Goal: Task Accomplishment & Management: Complete application form

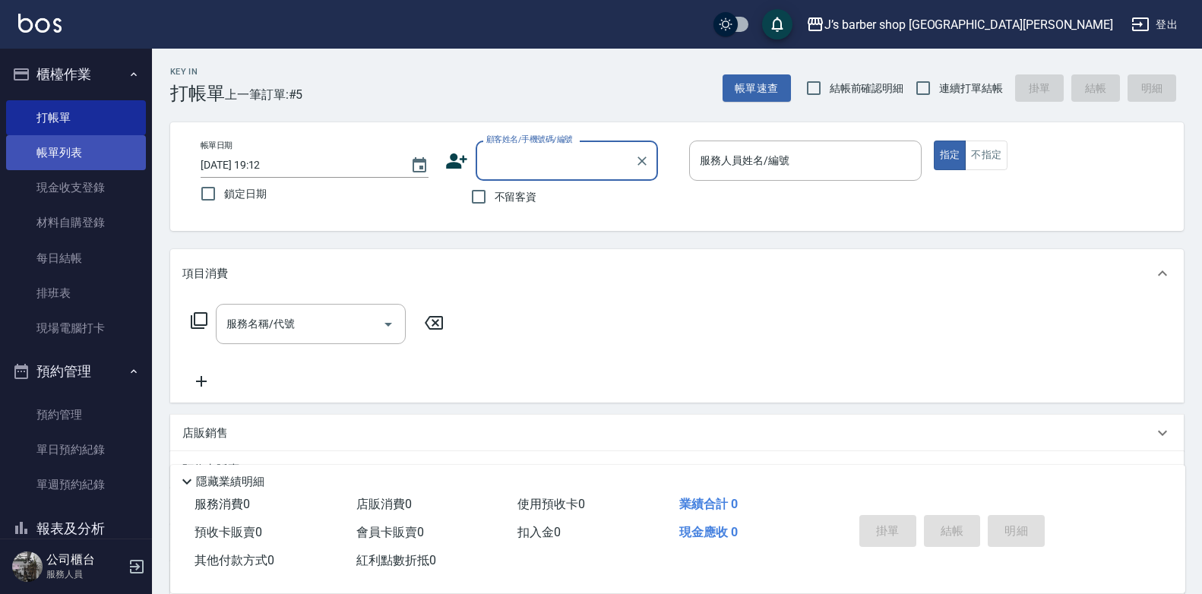
click at [88, 160] on link "帳單列表" at bounding box center [76, 152] width 140 height 35
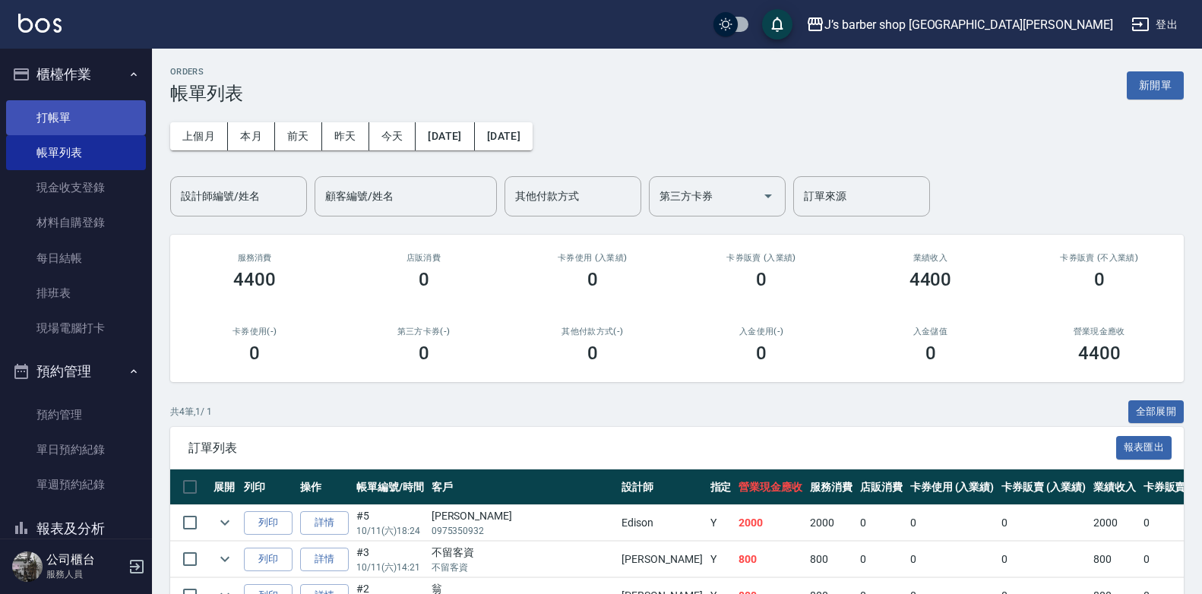
click at [77, 116] on link "打帳單" at bounding box center [76, 117] width 140 height 35
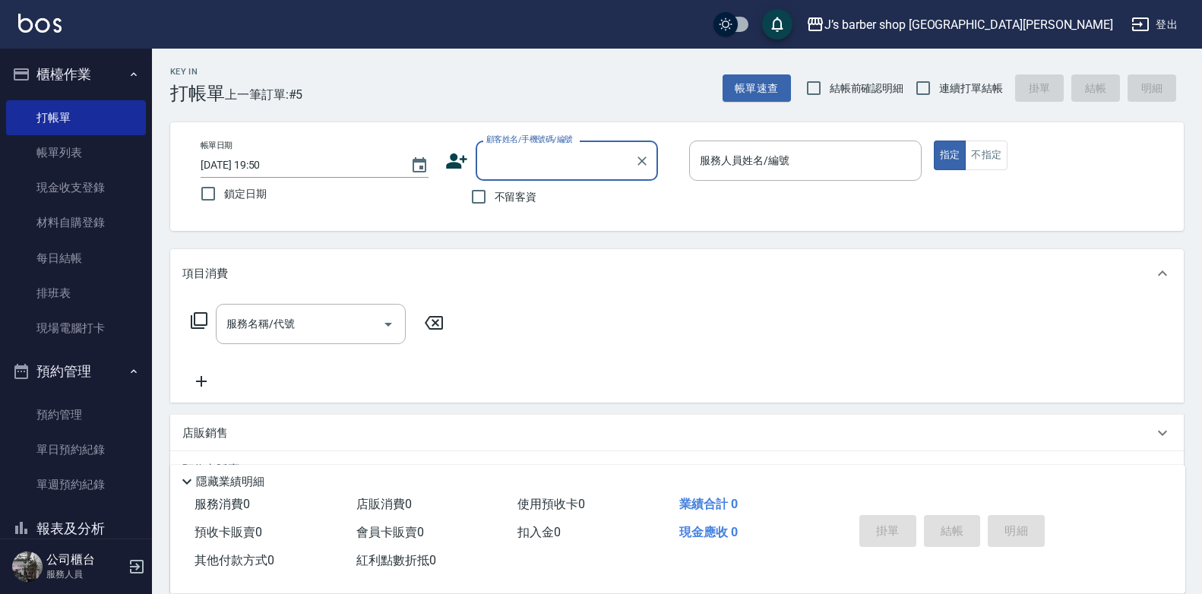
click at [505, 198] on span "不留客資" at bounding box center [516, 197] width 43 height 16
click at [495, 198] on input "不留客資" at bounding box center [479, 197] width 32 height 32
checkbox input "true"
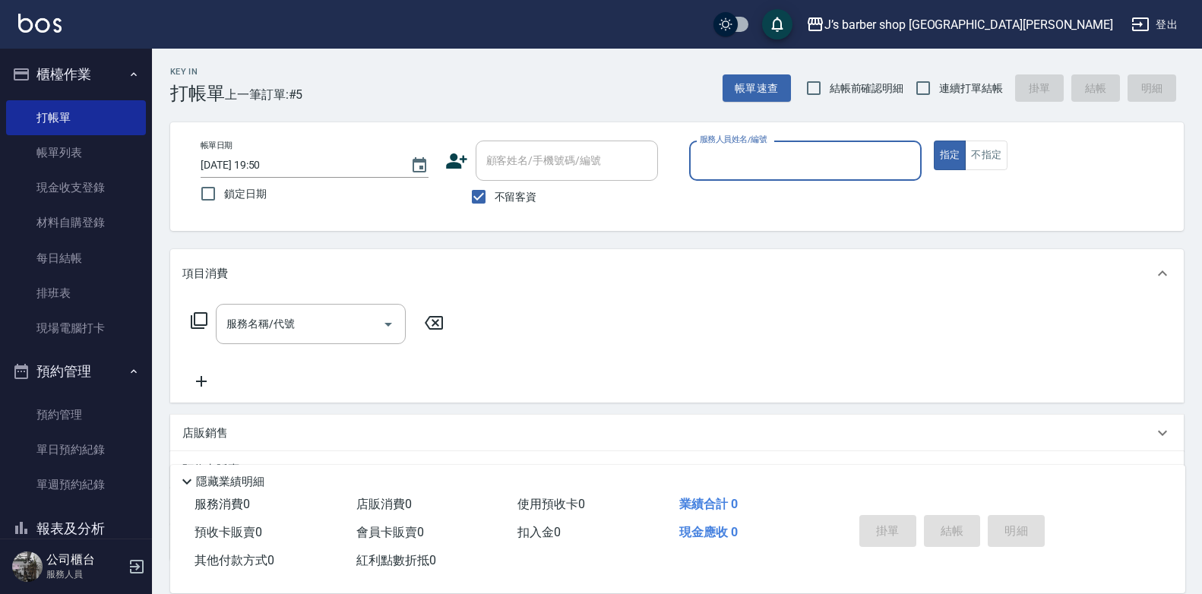
click at [762, 172] on input "服務人員姓名/編號" at bounding box center [805, 160] width 219 height 27
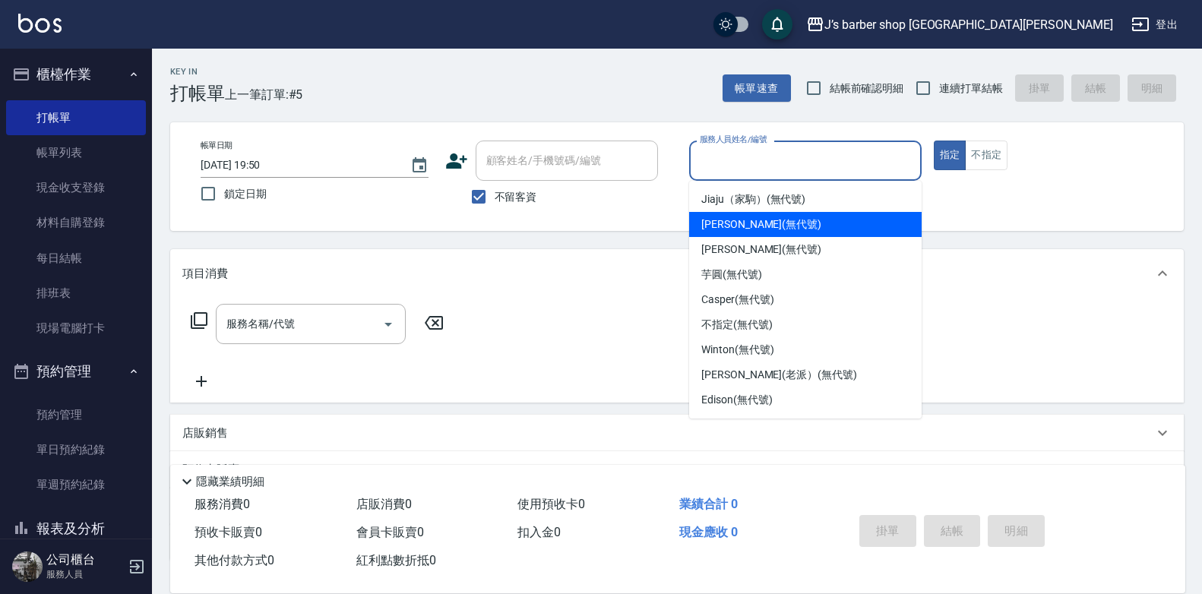
click at [753, 225] on span "[PERSON_NAME] (無代號)" at bounding box center [761, 225] width 120 height 16
type input "[PERSON_NAME](無代號)"
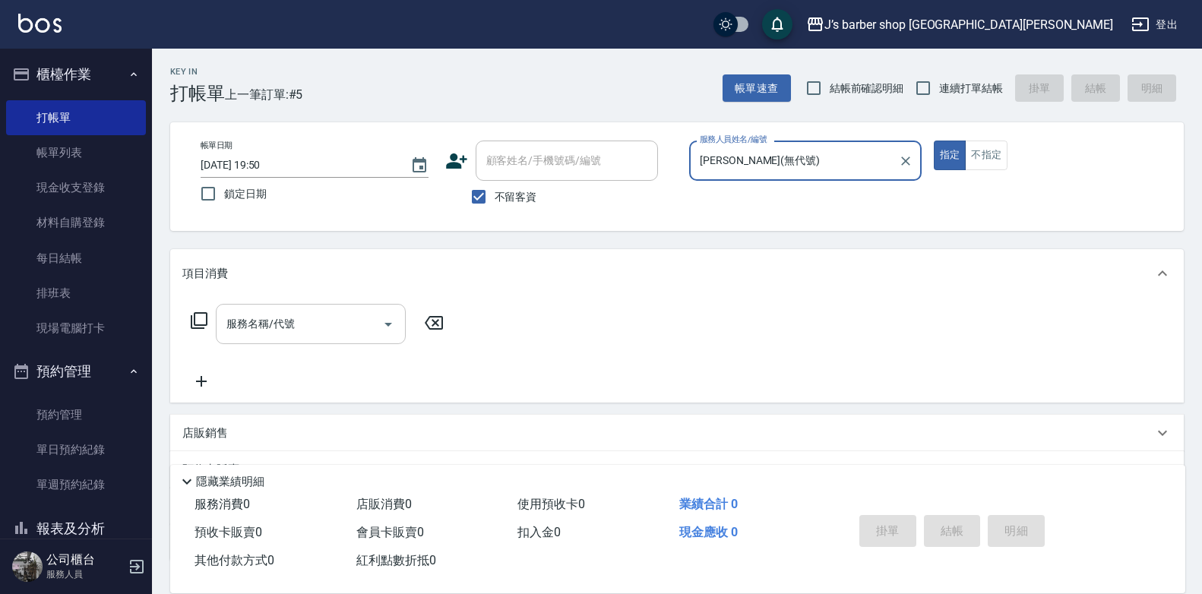
click at [319, 326] on input "服務名稱/代號" at bounding box center [299, 324] width 153 height 27
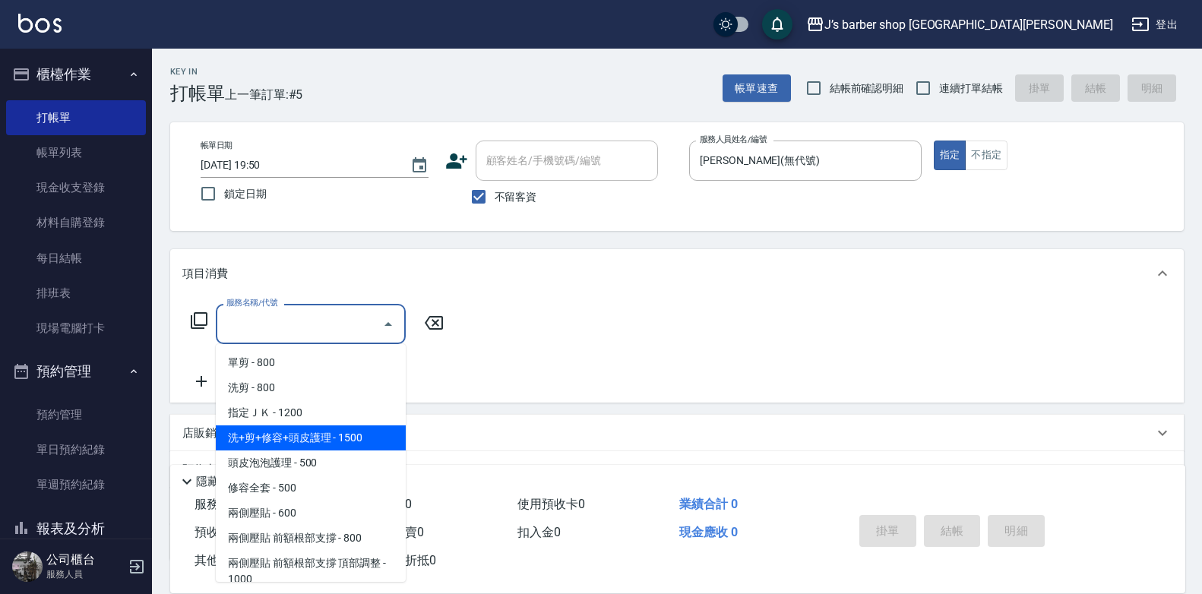
drag, startPoint x: 313, startPoint y: 438, endPoint x: 321, endPoint y: 438, distance: 7.6
click at [315, 438] on span "洗+剪+修容+頭皮護理 - 1500" at bounding box center [311, 437] width 190 height 25
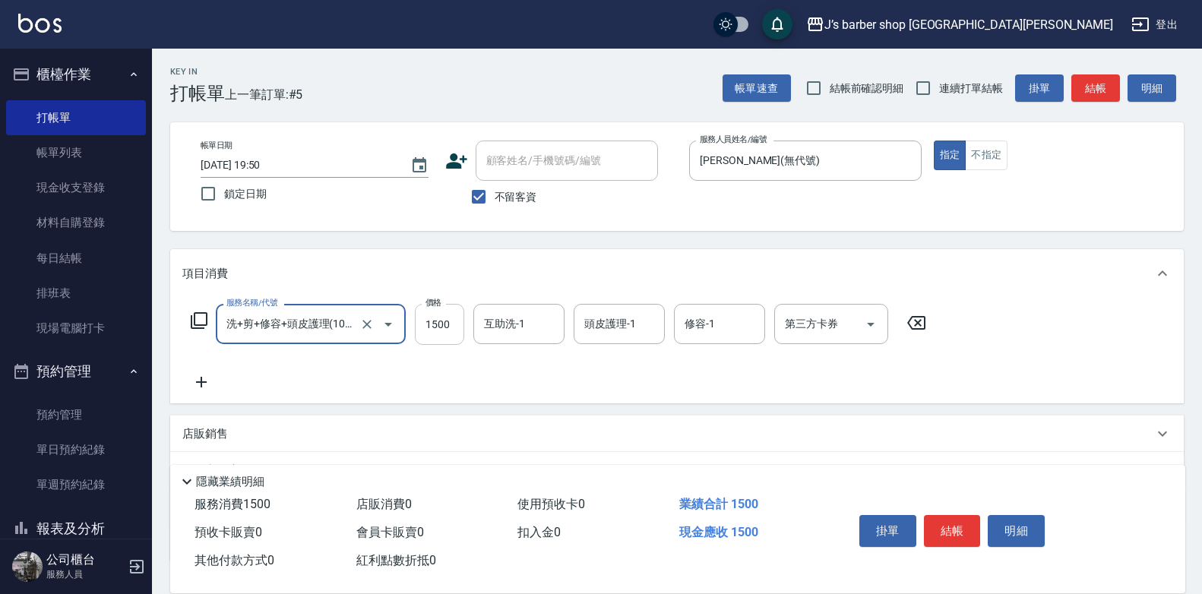
click at [455, 333] on input "1500" at bounding box center [439, 324] width 49 height 41
click at [383, 332] on icon "Open" at bounding box center [388, 324] width 18 height 18
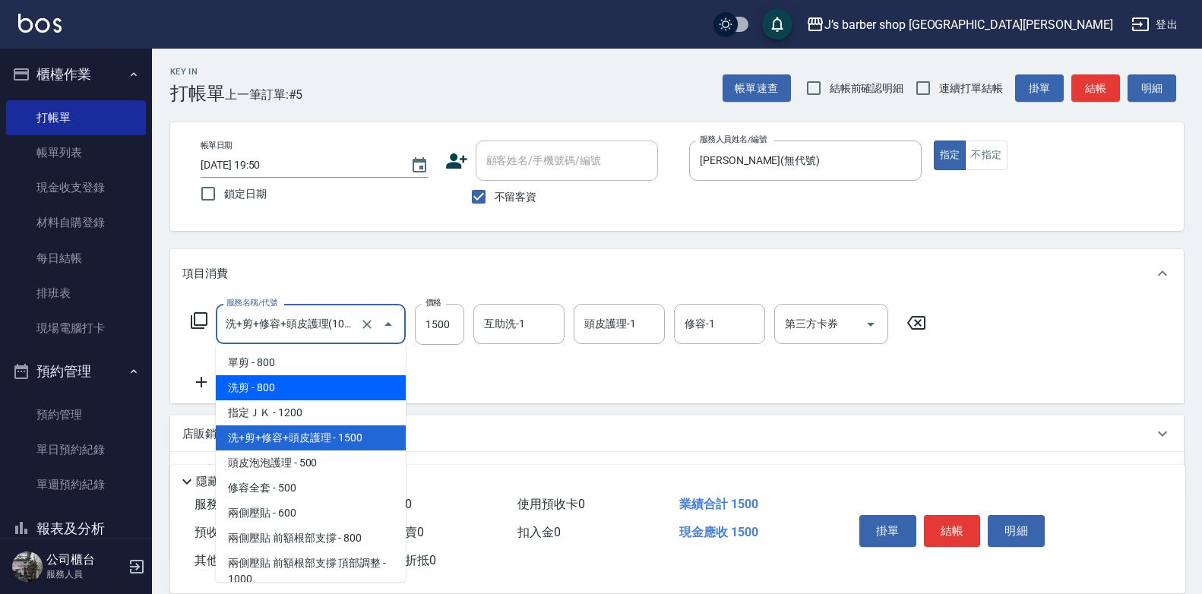
click at [372, 384] on span "洗剪 - 800" at bounding box center [311, 387] width 190 height 25
type input "洗剪(101)"
type input "800"
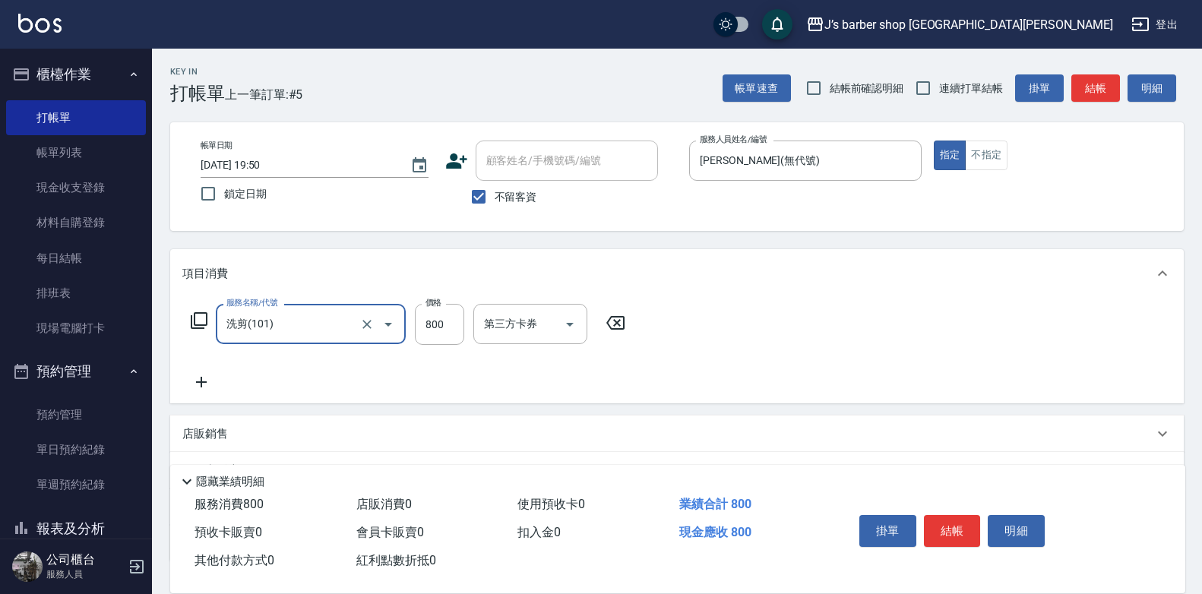
scroll to position [0, 0]
click at [367, 324] on icon "Clear" at bounding box center [366, 324] width 9 height 9
click at [388, 321] on icon "Open" at bounding box center [388, 324] width 18 height 18
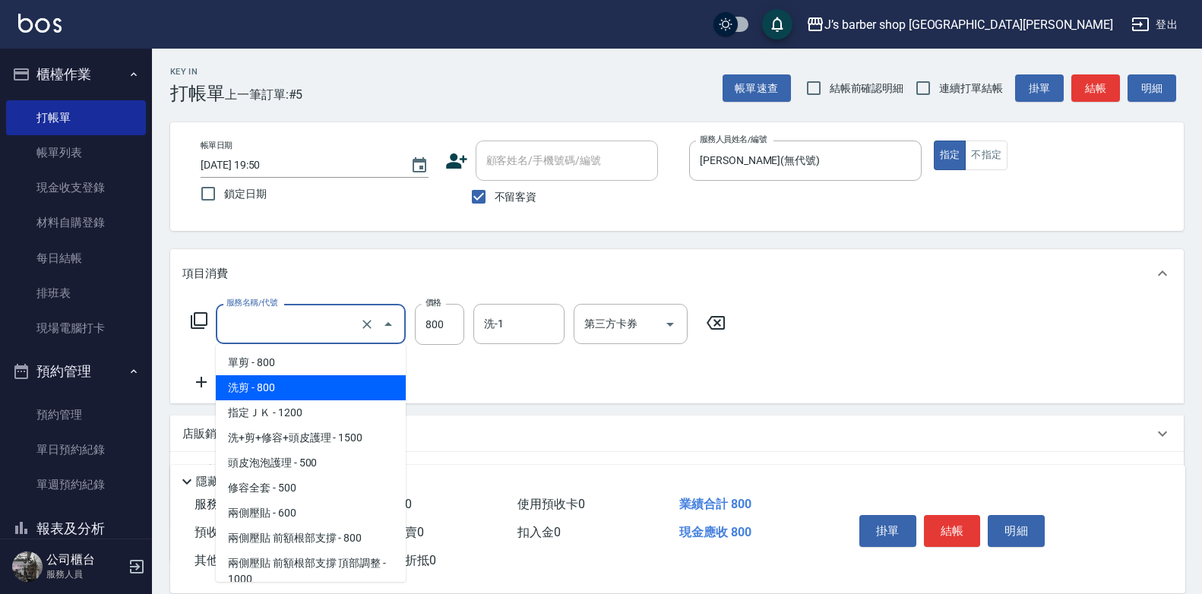
click at [331, 381] on span "洗剪 - 800" at bounding box center [311, 387] width 190 height 25
type input "洗剪(101)"
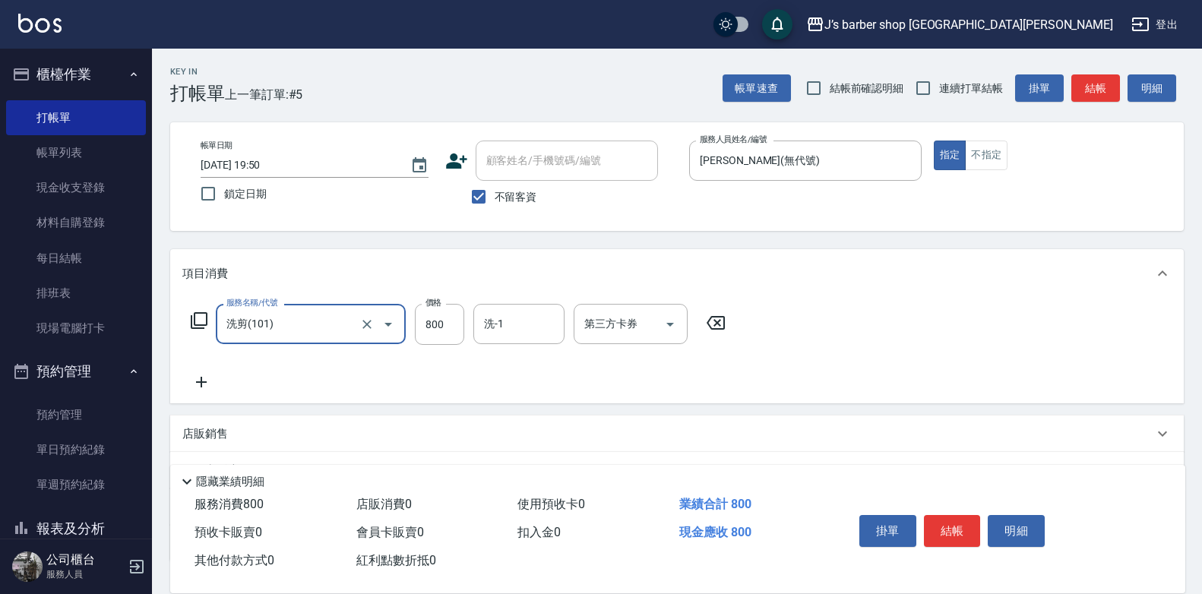
click at [195, 384] on icon at bounding box center [201, 382] width 38 height 18
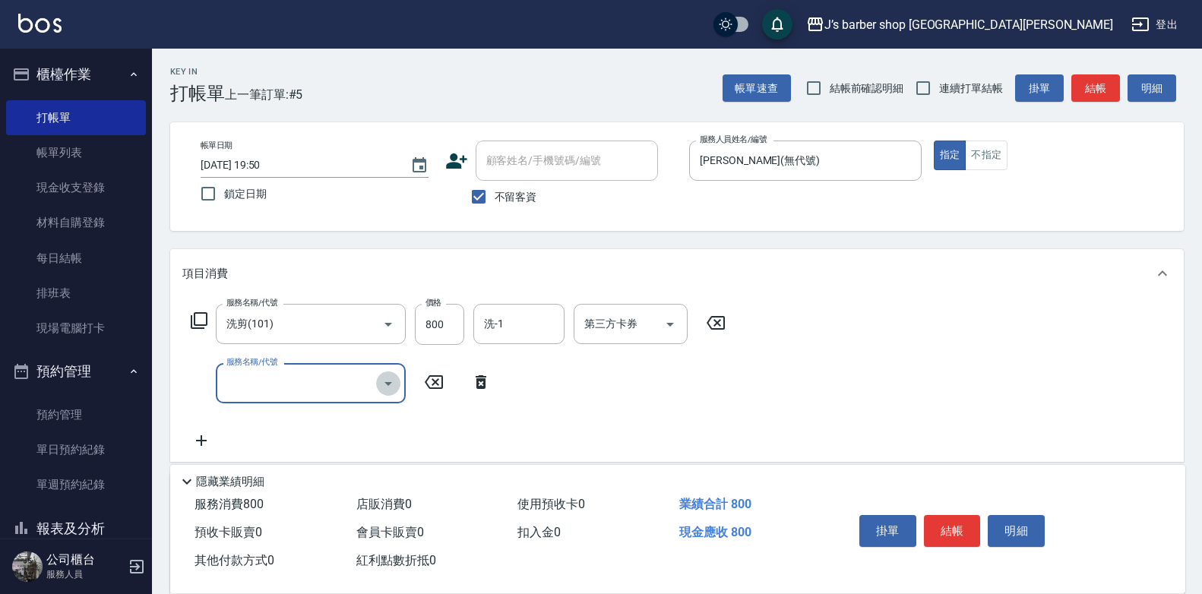
click at [392, 386] on icon "Open" at bounding box center [388, 384] width 18 height 18
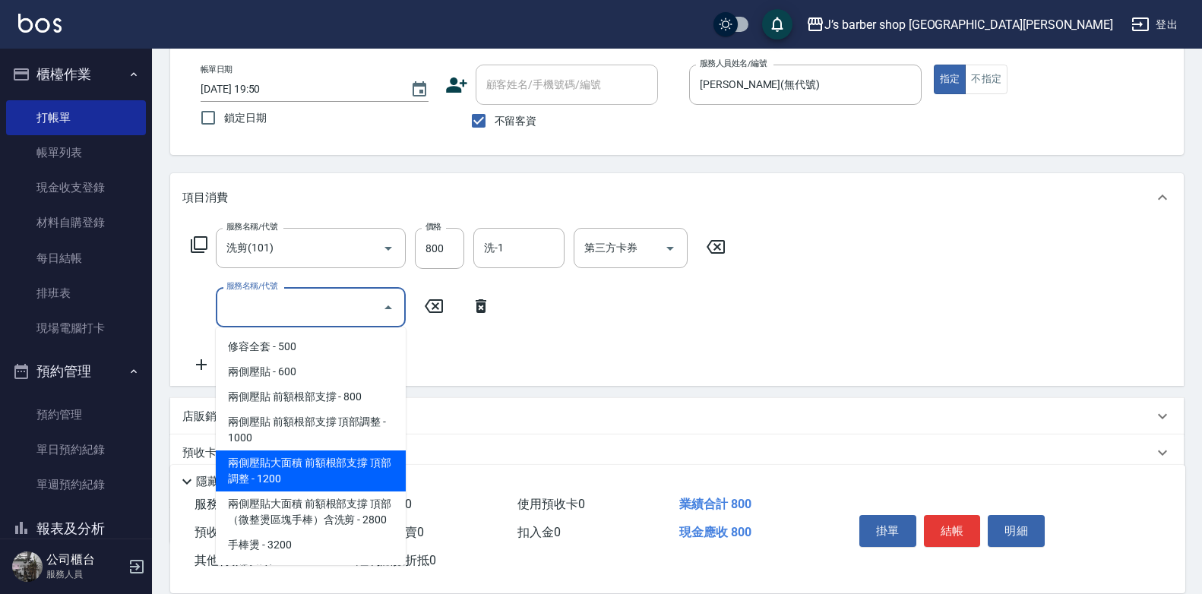
scroll to position [152, 0]
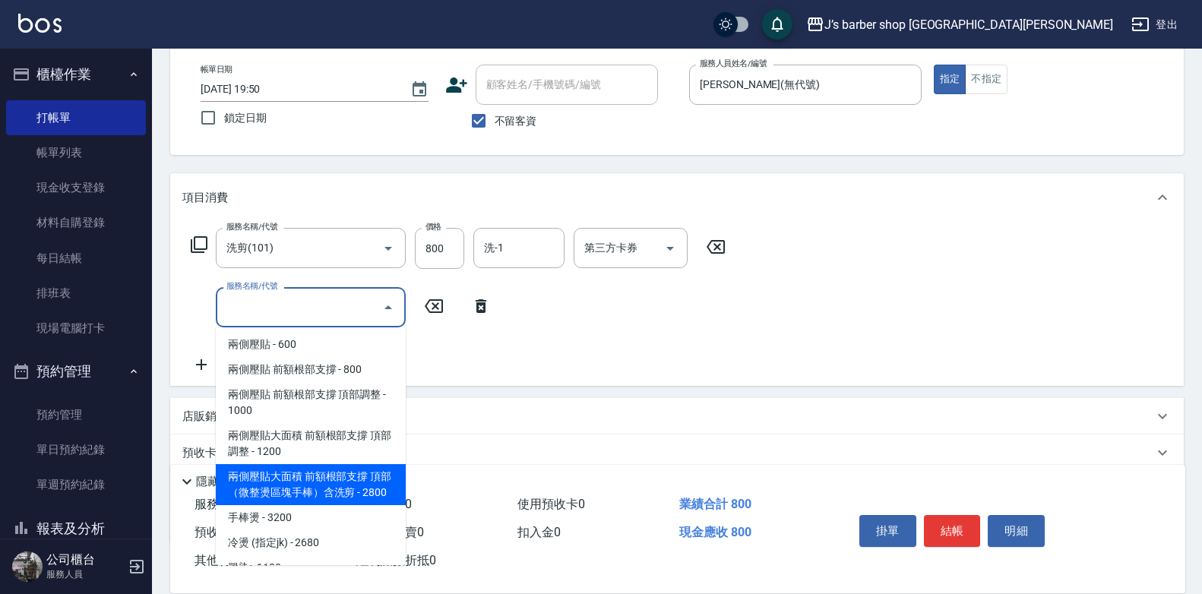
click at [318, 479] on span "兩側壓貼大面積 前額根部支撐 頂部 （微整燙區塊手棒）含洗剪 - 2800" at bounding box center [311, 484] width 190 height 41
type input "兩側壓貼大面積 前額根部支撐 頂部 （微整燙區塊手棒）含洗剪(Gp4)"
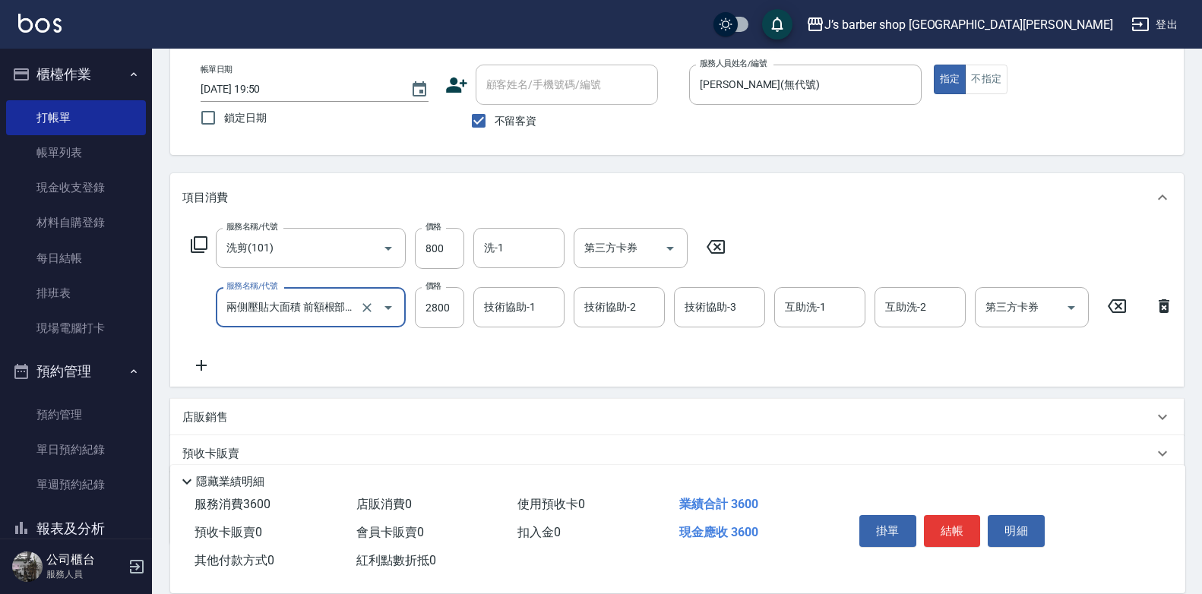
click at [719, 248] on icon at bounding box center [716, 247] width 18 height 14
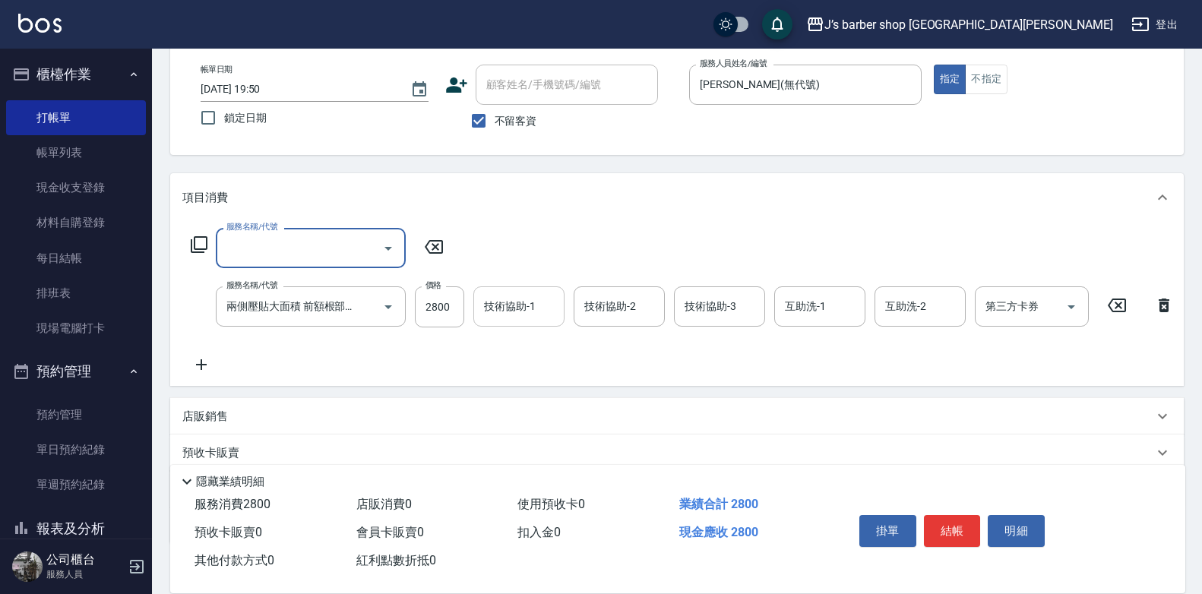
click at [517, 305] on input "技術協助-1" at bounding box center [518, 306] width 77 height 27
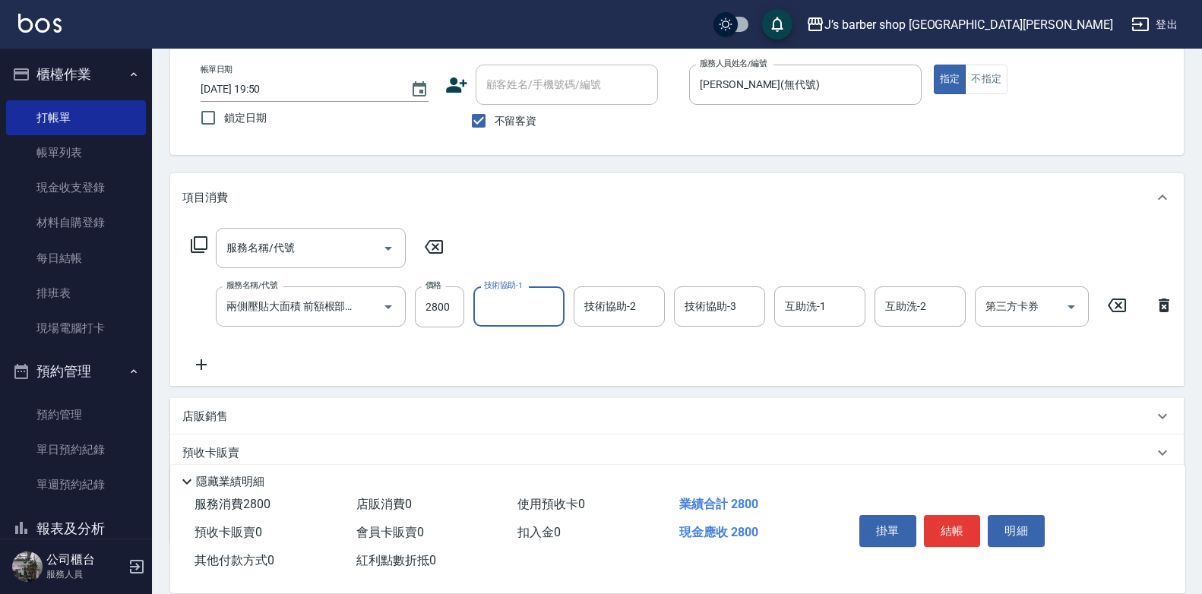
click at [521, 309] on input "技術協助-1" at bounding box center [518, 306] width 77 height 27
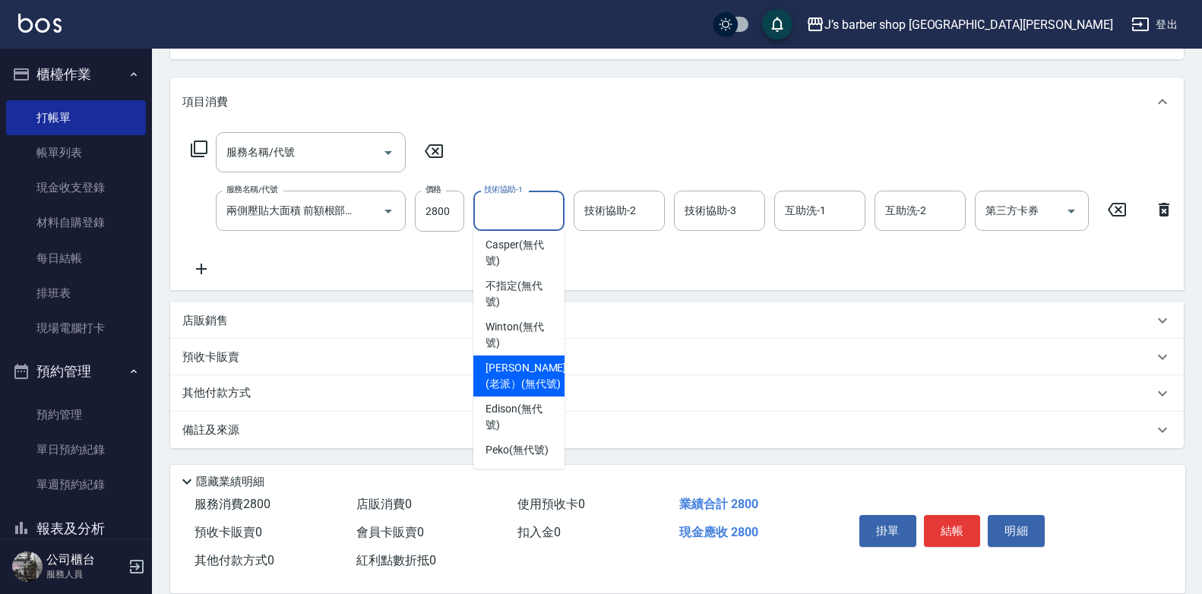
scroll to position [183, 0]
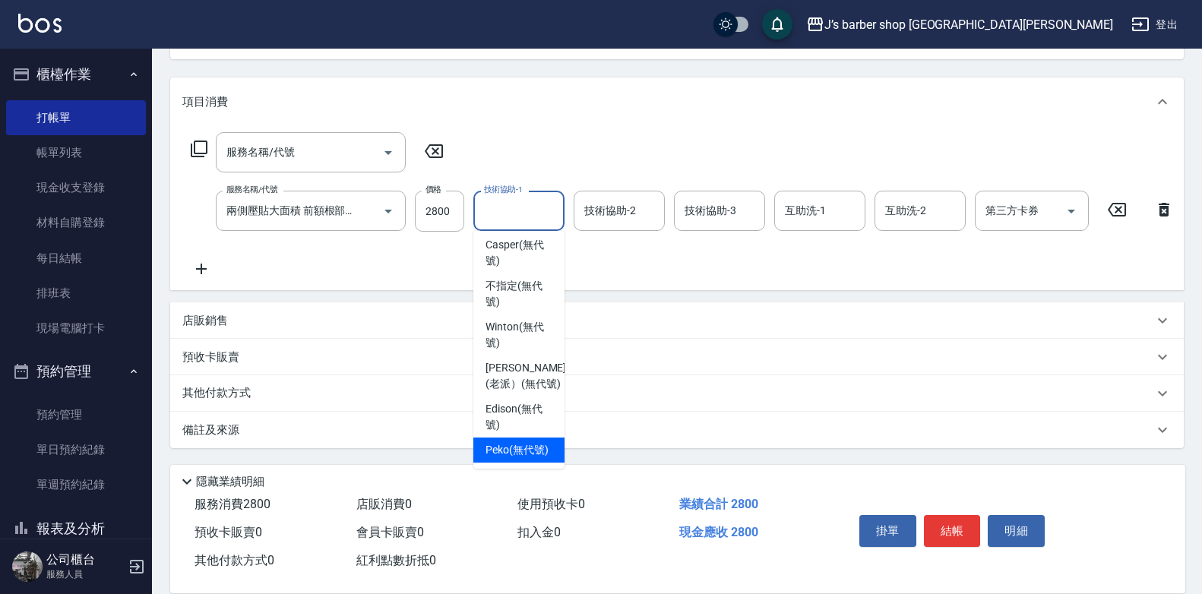
click at [523, 442] on span "Peko (無代號)" at bounding box center [516, 450] width 63 height 16
type input "Peko(無代號)"
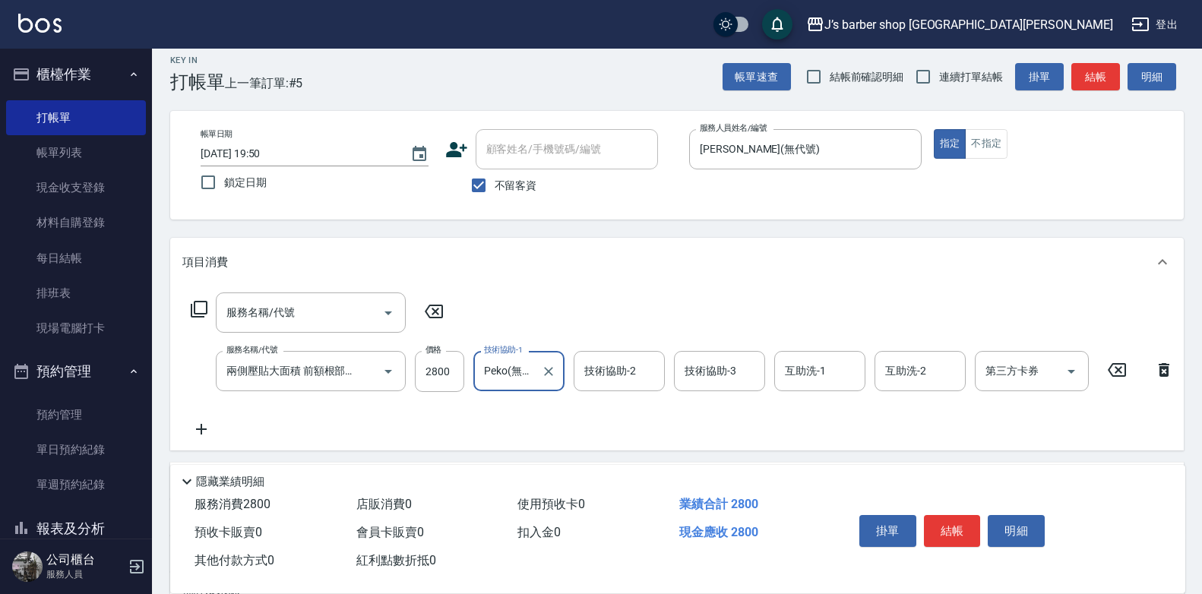
scroll to position [0, 0]
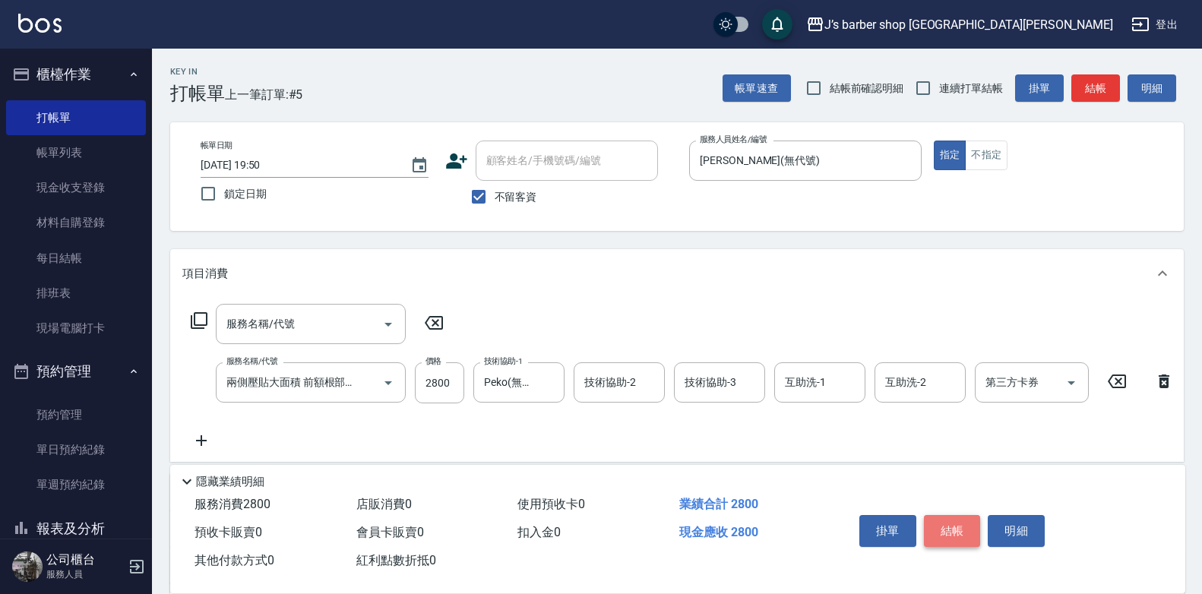
click at [951, 528] on button "結帳" at bounding box center [952, 531] width 57 height 32
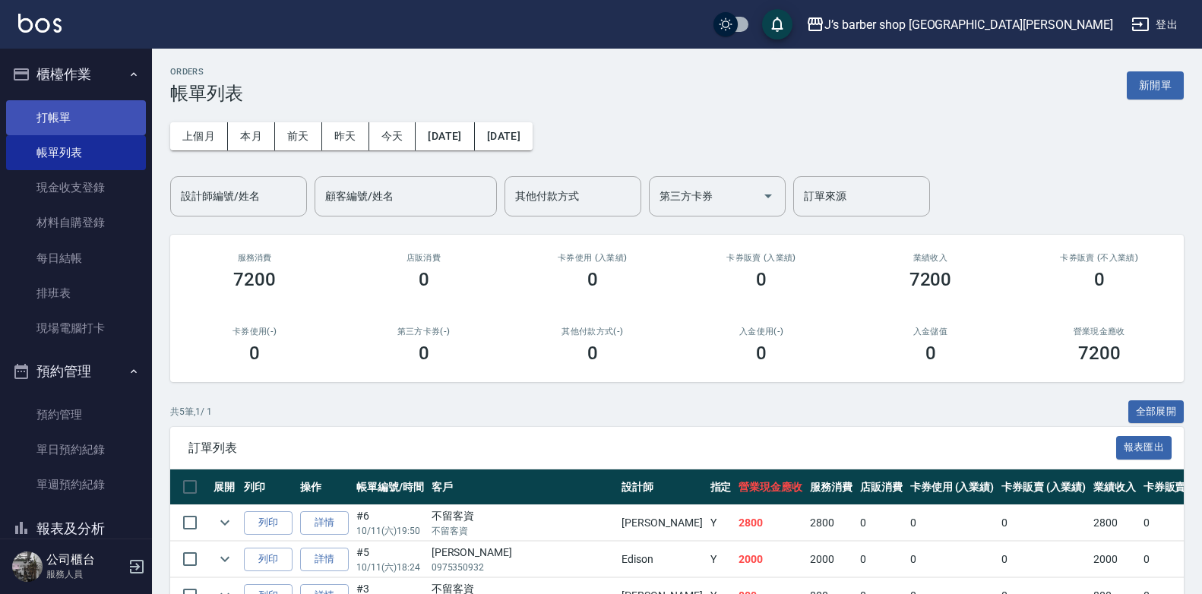
click at [61, 118] on link "打帳單" at bounding box center [76, 117] width 140 height 35
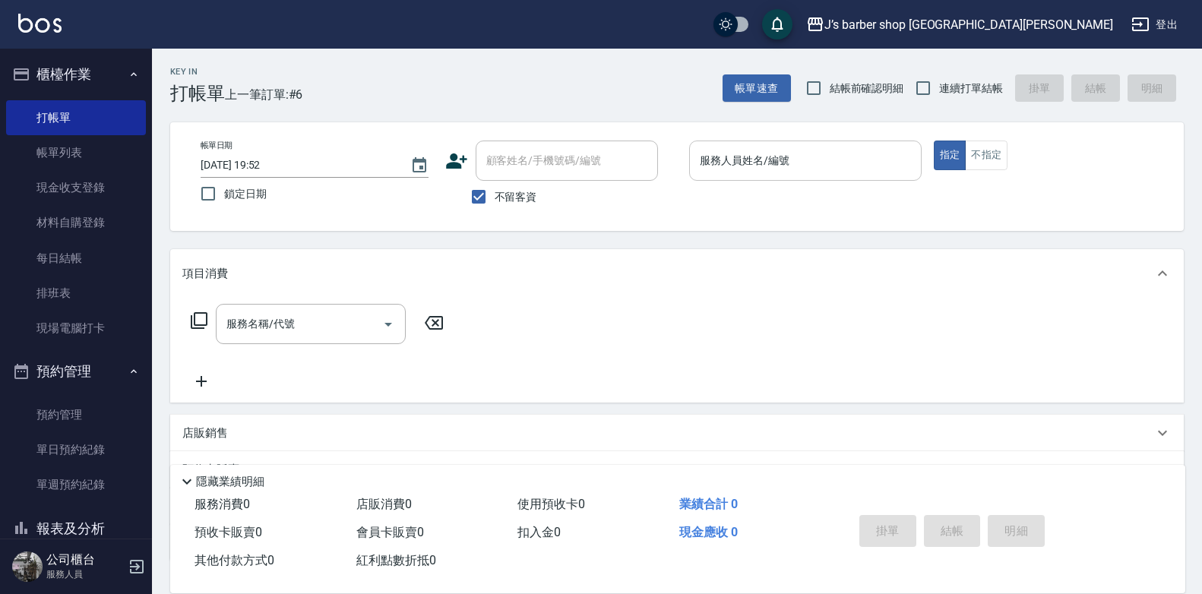
click at [733, 157] on input "服務人員姓名/編號" at bounding box center [805, 160] width 219 height 27
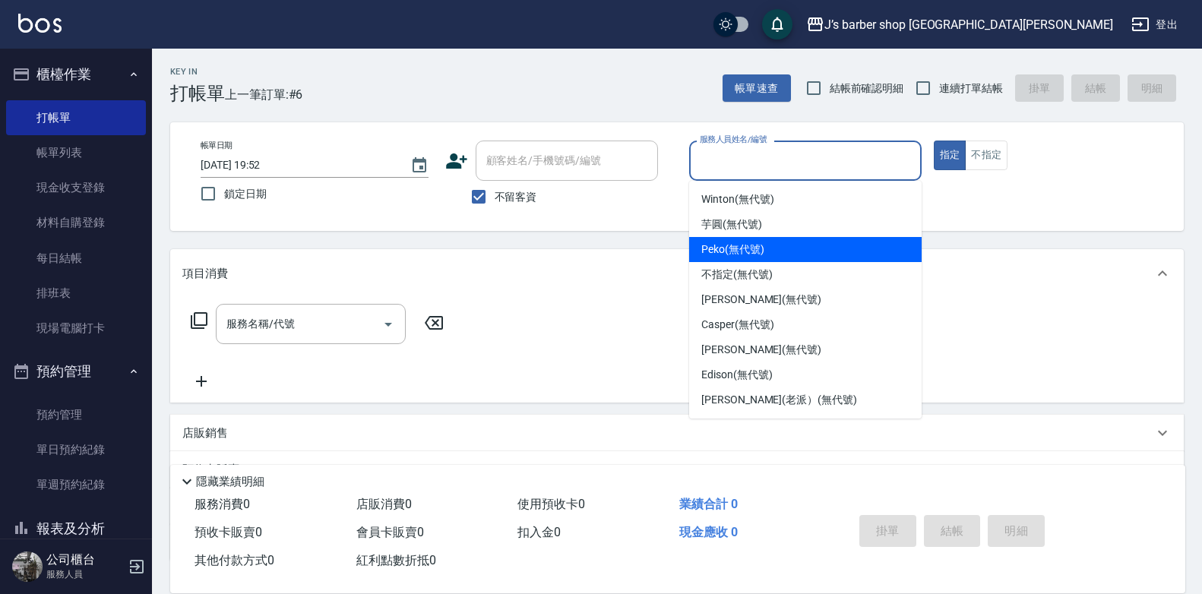
click at [750, 237] on div "Peko (無代號)" at bounding box center [805, 249] width 232 height 25
type input "Peko(無代號)"
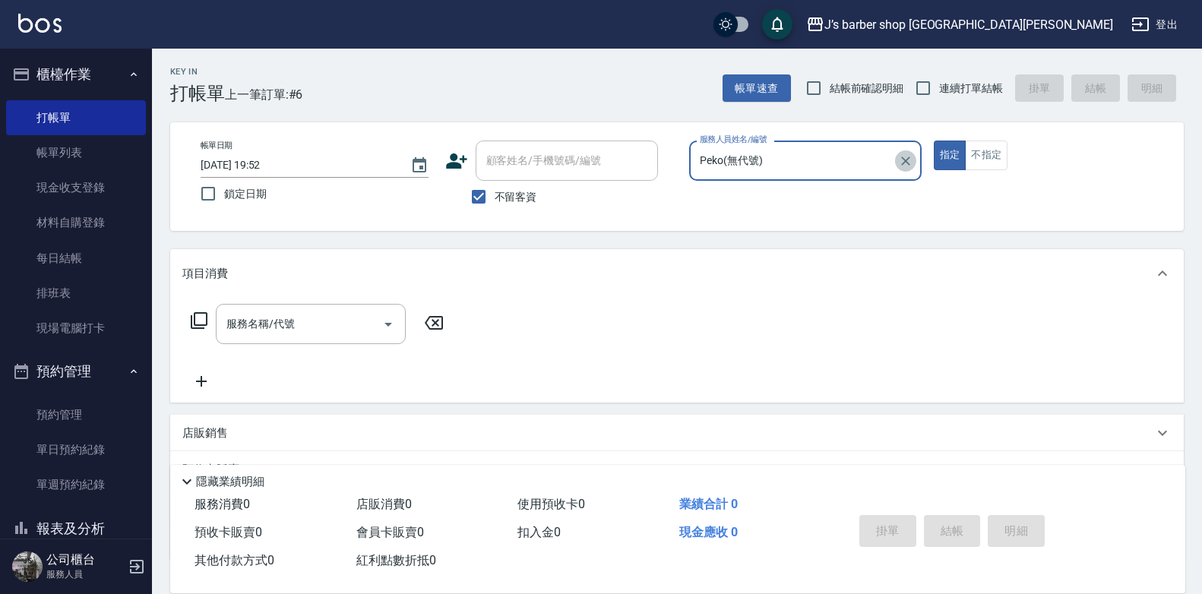
click at [905, 163] on icon "Clear" at bounding box center [905, 160] width 15 height 15
click at [846, 169] on input "服務人員姓名/編號" at bounding box center [805, 160] width 219 height 27
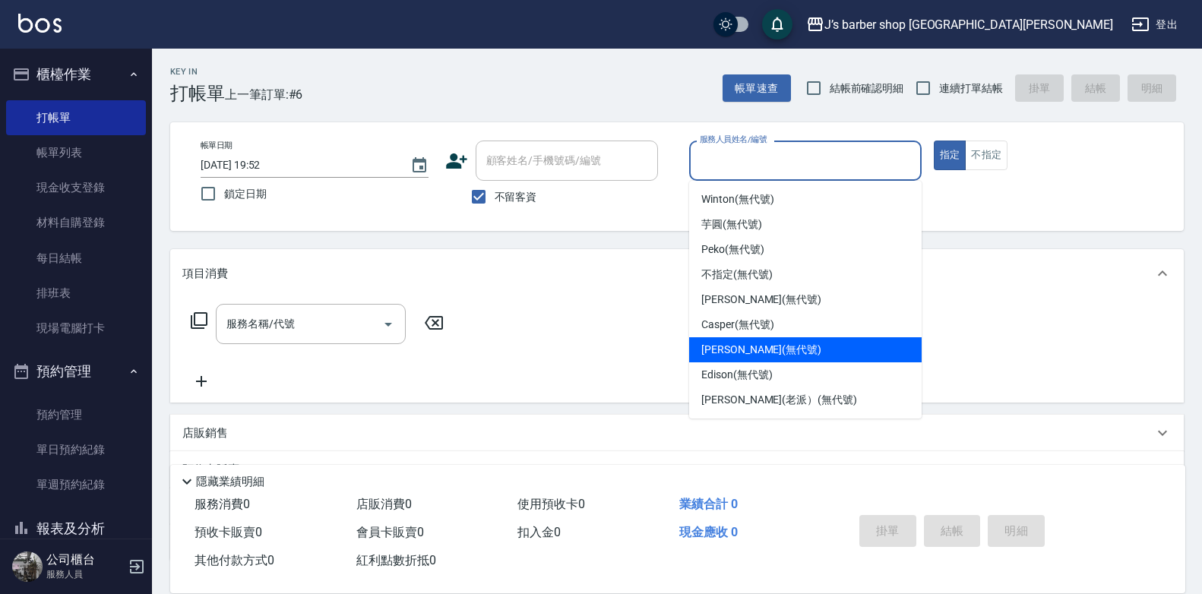
click at [773, 355] on span "[PERSON_NAME] (無代號)" at bounding box center [761, 350] width 120 height 16
type input "[PERSON_NAME](無代號)"
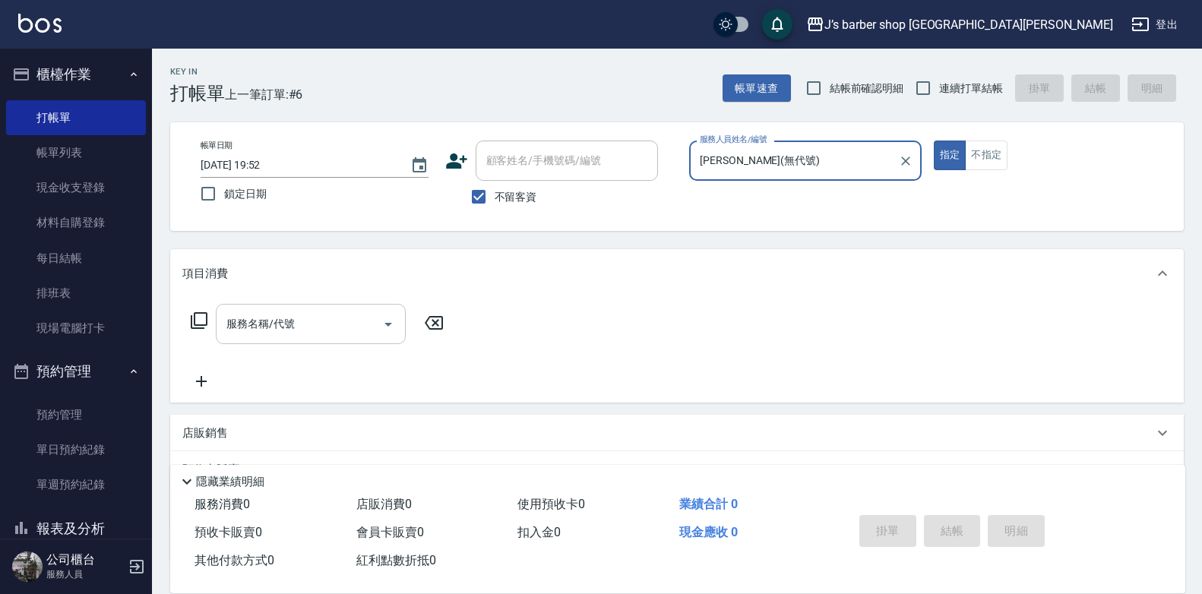
click at [267, 315] on div "服務名稱/代號 服務名稱/代號" at bounding box center [311, 324] width 190 height 40
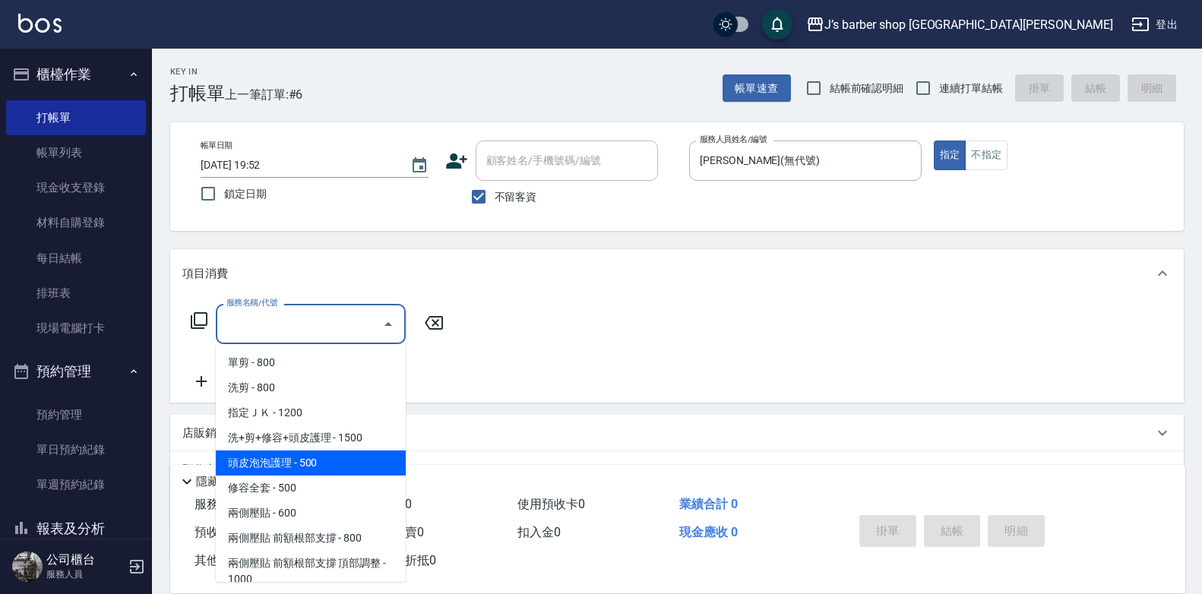
click at [321, 454] on span "頭皮泡泡護理 - 500" at bounding box center [311, 463] width 190 height 25
type input "頭皮泡泡護理(201)"
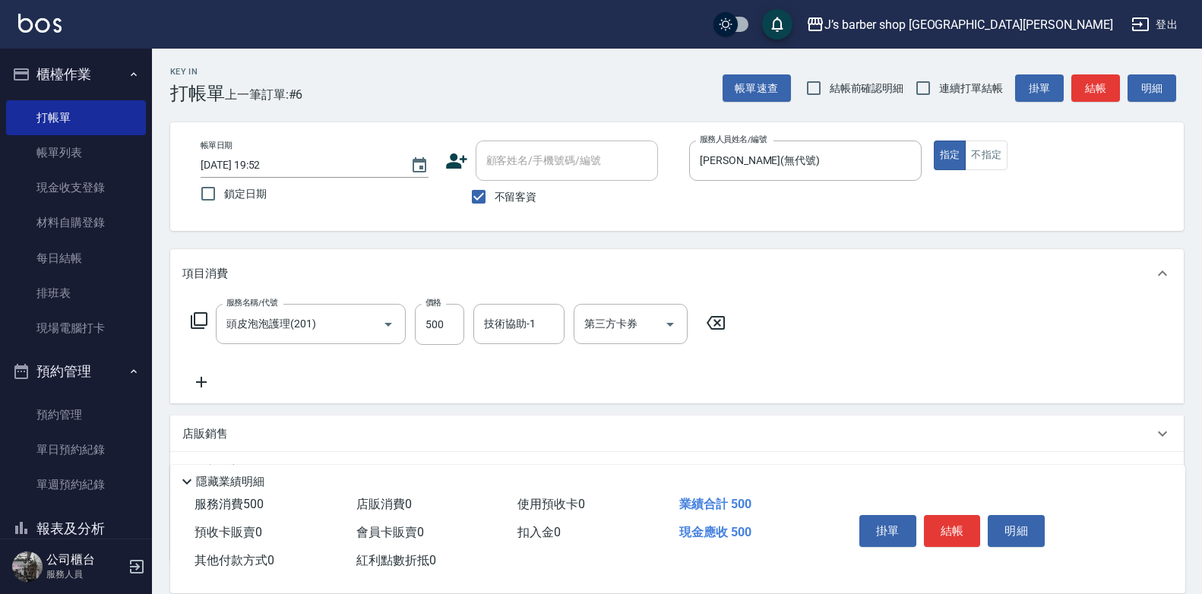
click at [196, 380] on icon at bounding box center [201, 382] width 38 height 18
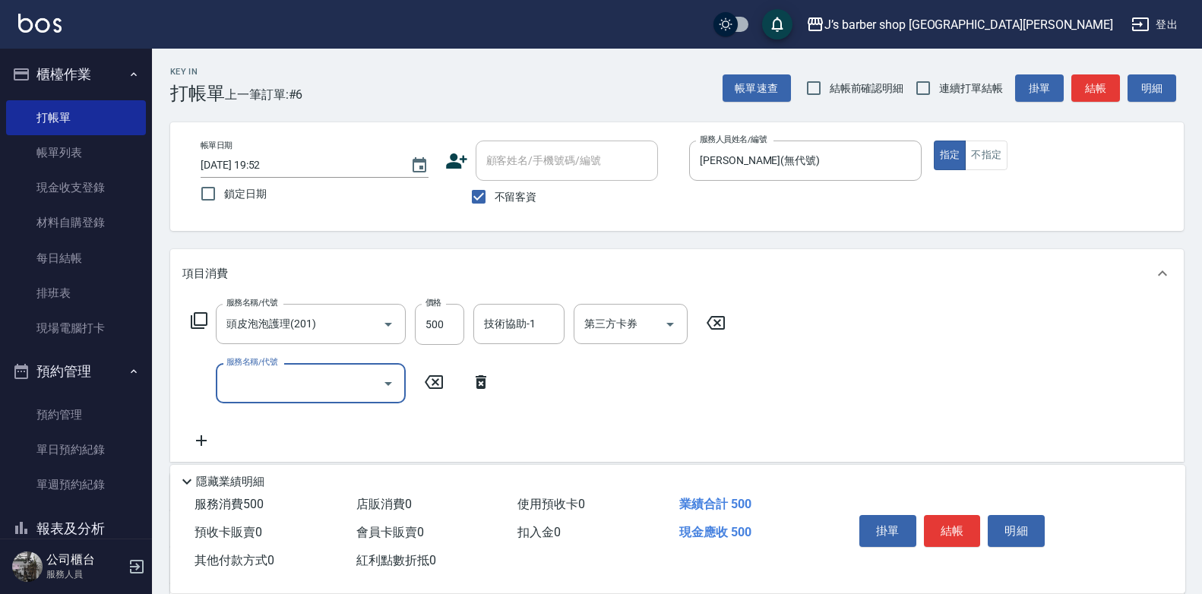
click at [397, 388] on icon "Open" at bounding box center [388, 384] width 18 height 18
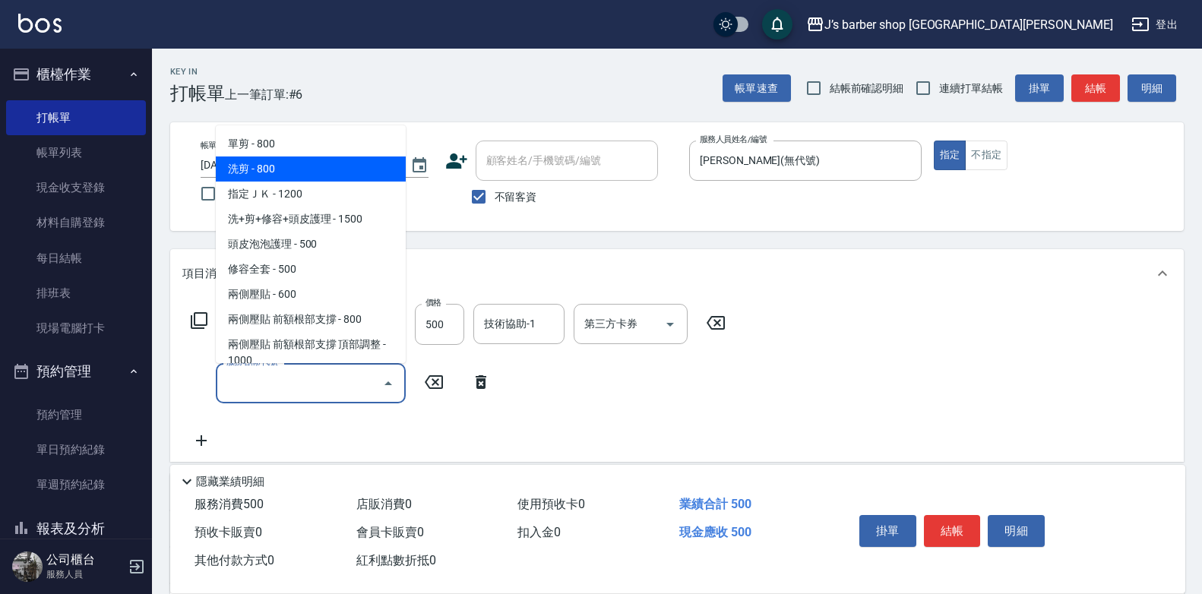
click at [338, 176] on span "洗剪 - 800" at bounding box center [311, 169] width 190 height 25
type input "洗剪(101)"
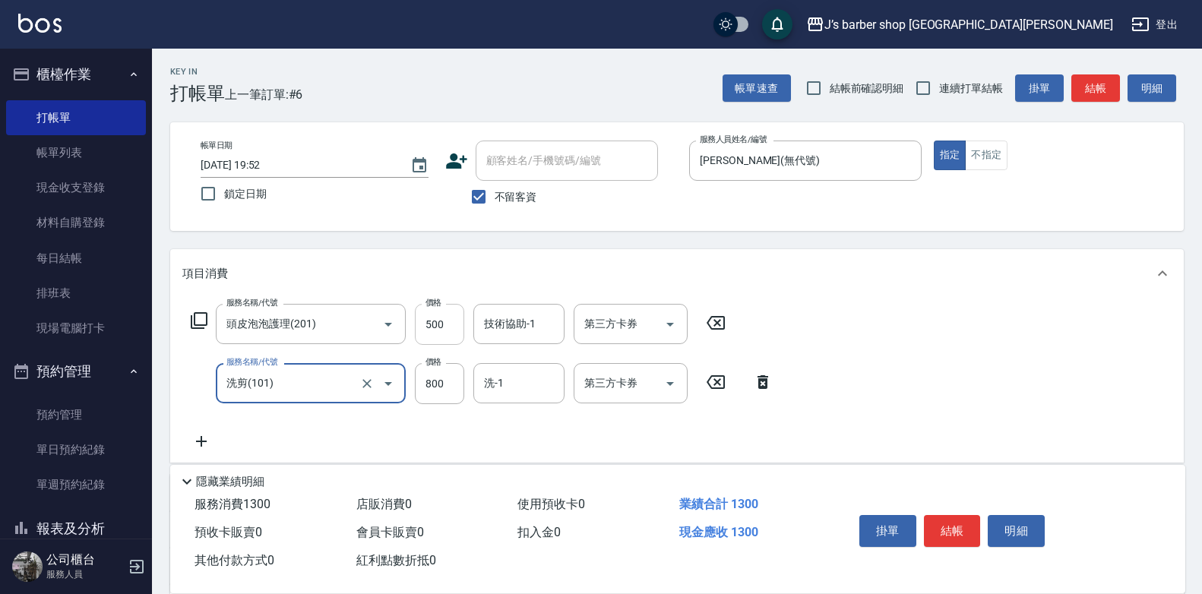
click at [449, 321] on input "500" at bounding box center [439, 324] width 49 height 41
type input "400"
click at [520, 329] on input "技術協助-1" at bounding box center [518, 324] width 77 height 27
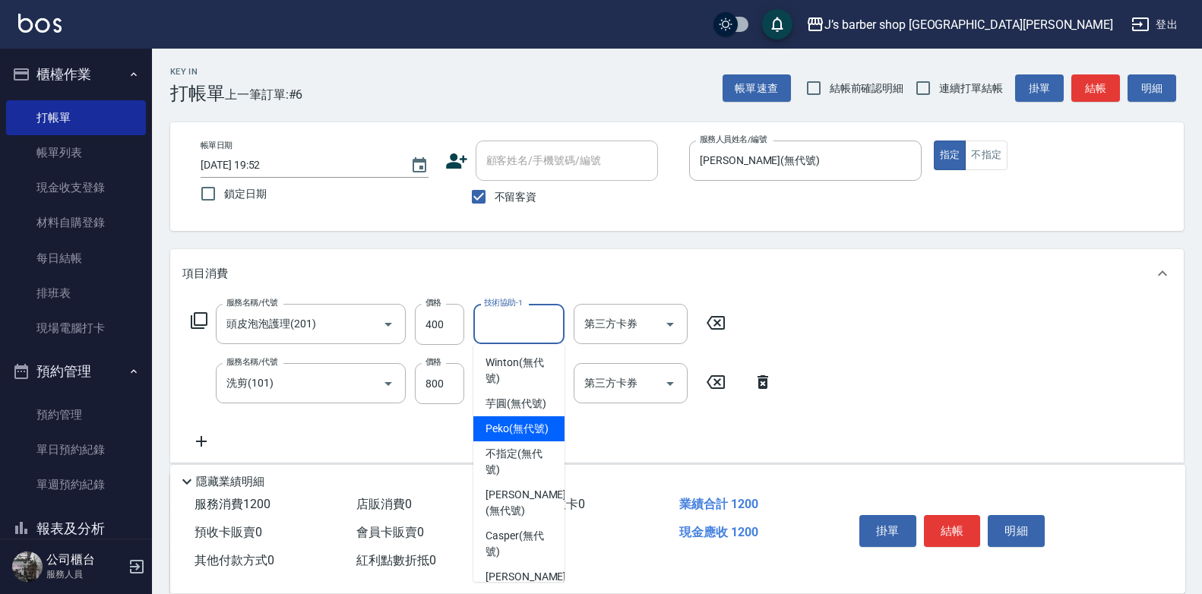
click at [535, 437] on span "Peko (無代號)" at bounding box center [516, 429] width 63 height 16
type input "Peko(無代號)"
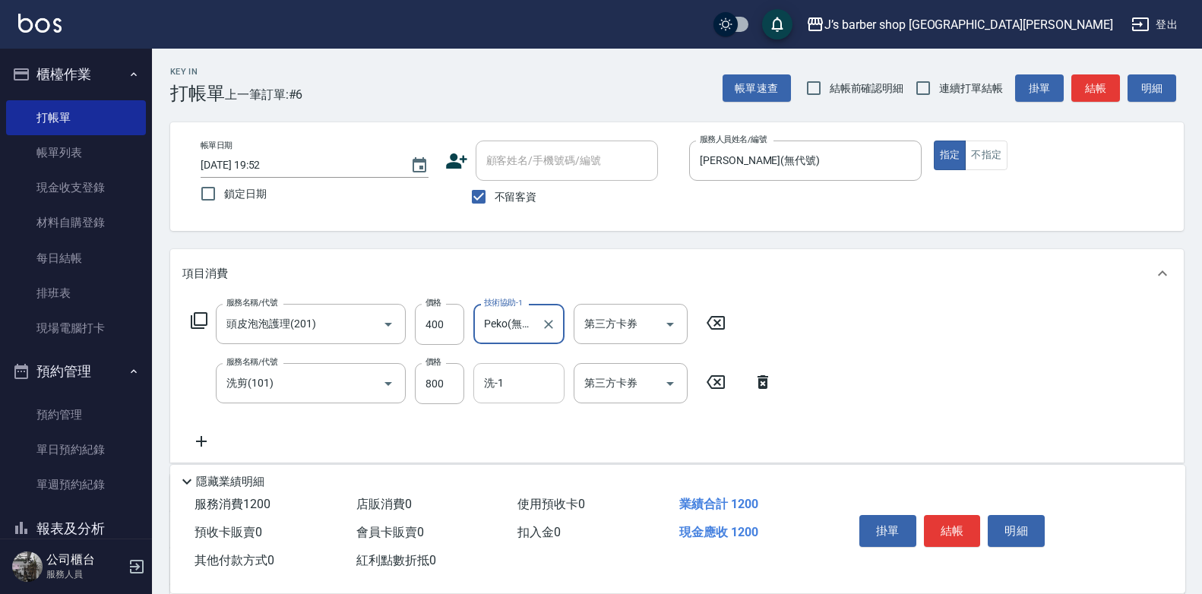
click at [523, 378] on input "洗-1" at bounding box center [518, 383] width 77 height 27
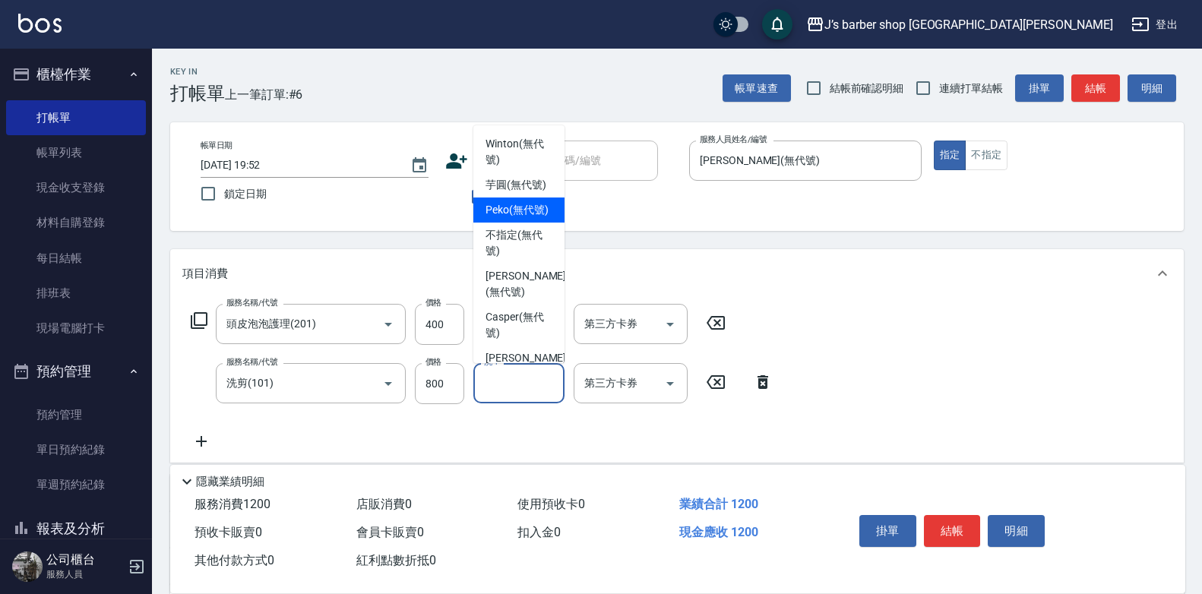
click at [534, 218] on span "Peko (無代號)" at bounding box center [516, 210] width 63 height 16
type input "Peko(無代號)"
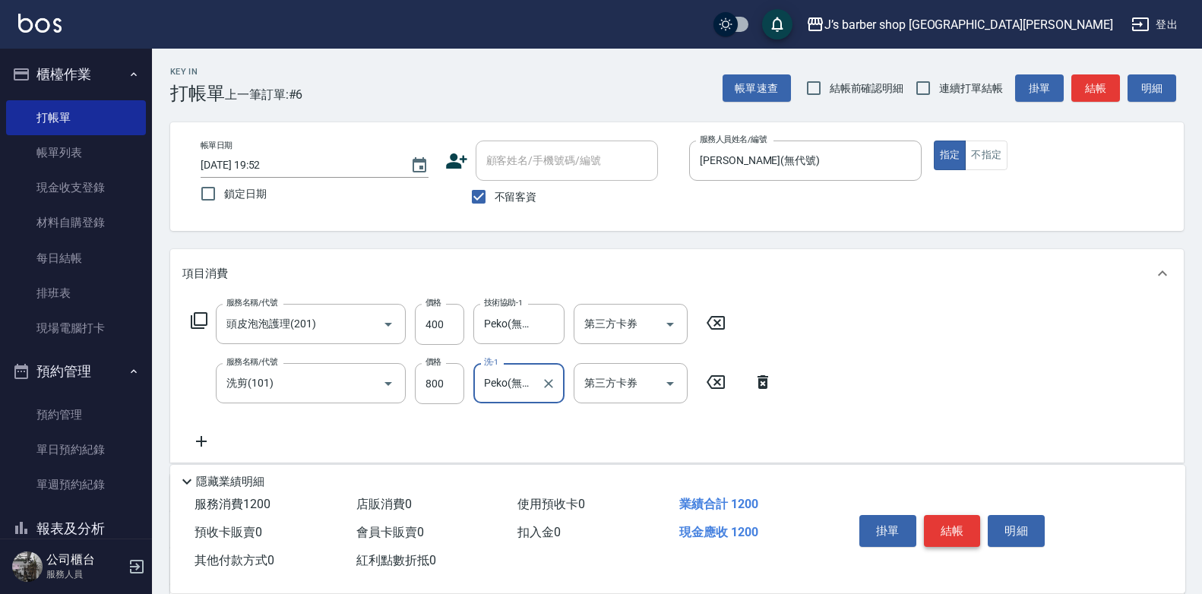
click at [950, 515] on button "結帳" at bounding box center [952, 531] width 57 height 32
